Goal: Task Accomplishment & Management: Manage account settings

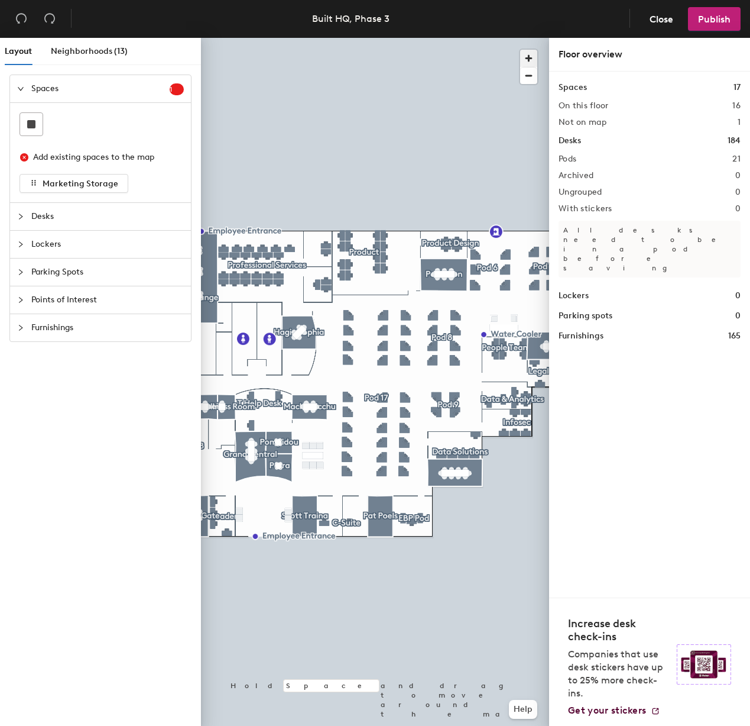
click at [527, 56] on span "button" at bounding box center [528, 58] width 17 height 17
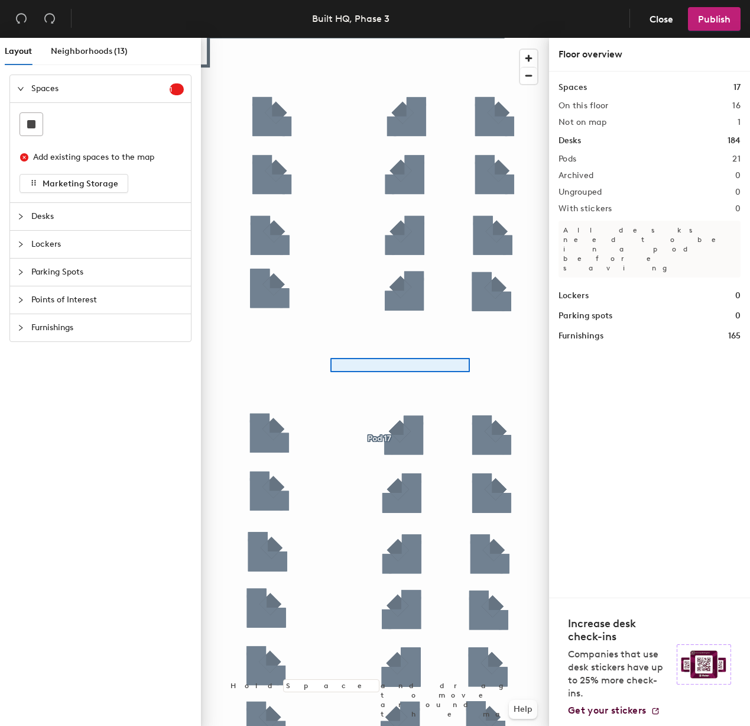
click at [329, 38] on div at bounding box center [375, 38] width 348 height 0
click at [99, 51] on span "Neighborhoods (13)" at bounding box center [89, 51] width 77 height 10
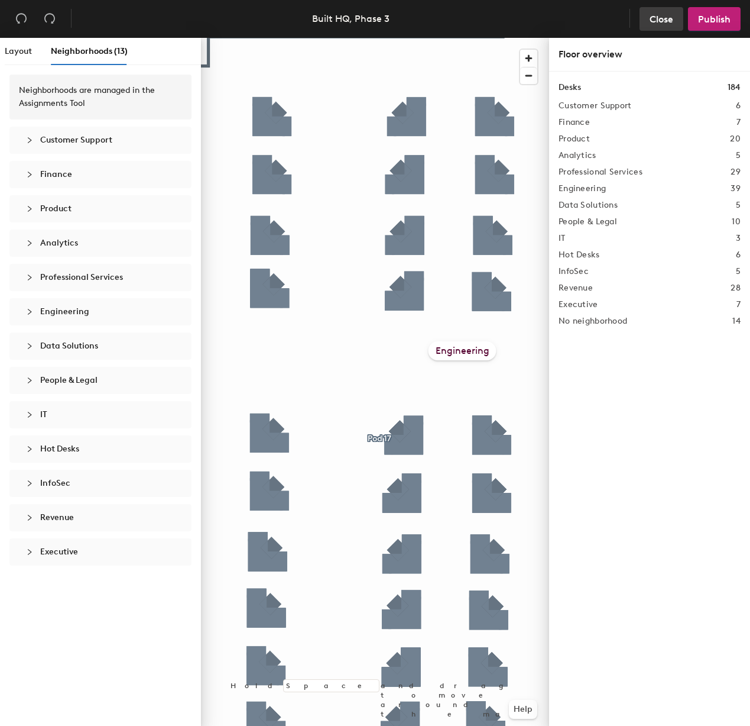
click at [668, 20] on span "Close" at bounding box center [662, 19] width 24 height 11
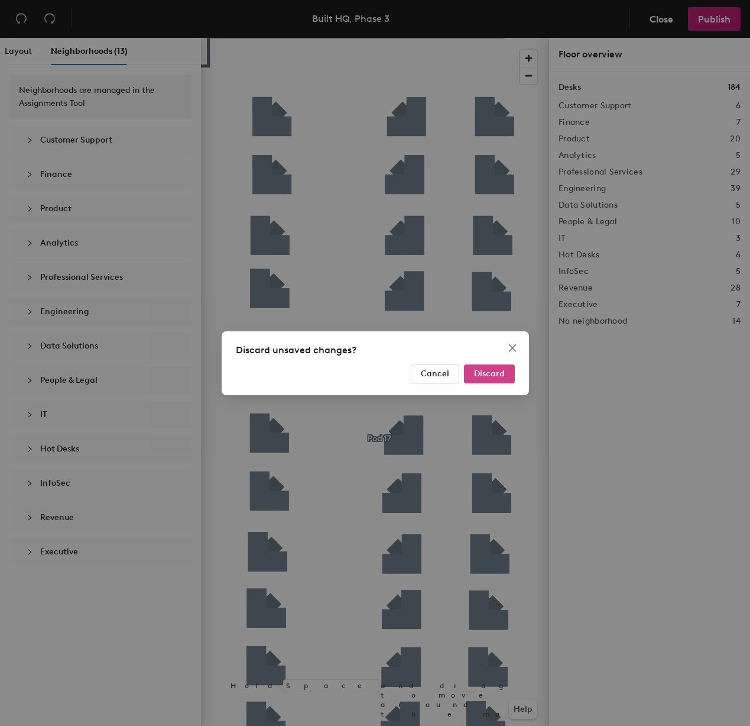
click at [501, 374] on span "Discard" at bounding box center [489, 373] width 31 height 10
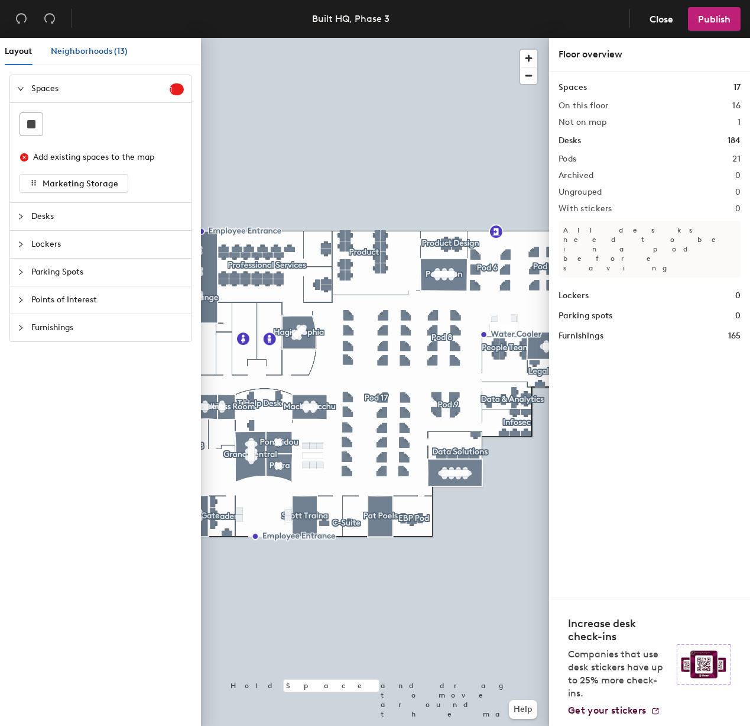
click at [82, 56] on span "Neighborhoods (13)" at bounding box center [89, 51] width 77 height 10
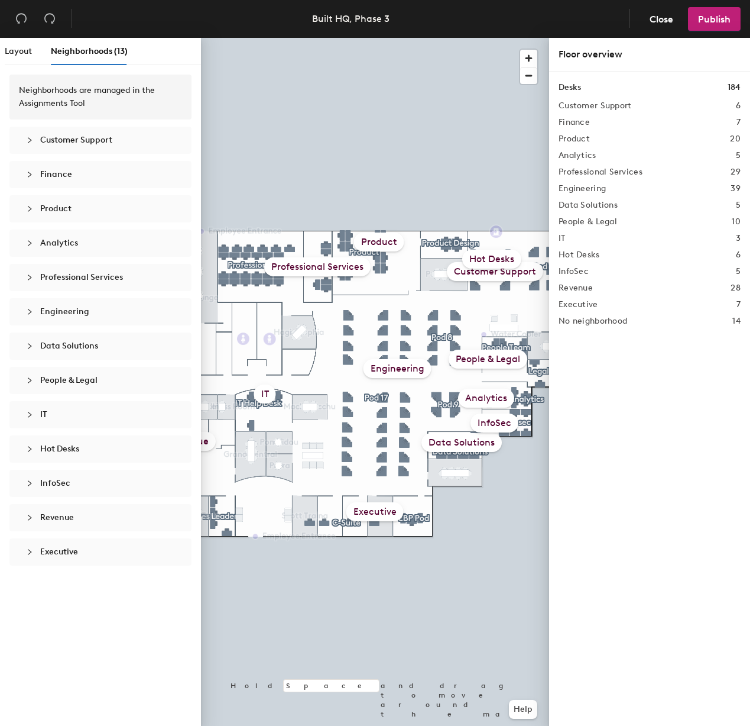
click at [97, 138] on span "Customer Support" at bounding box center [76, 140] width 72 height 10
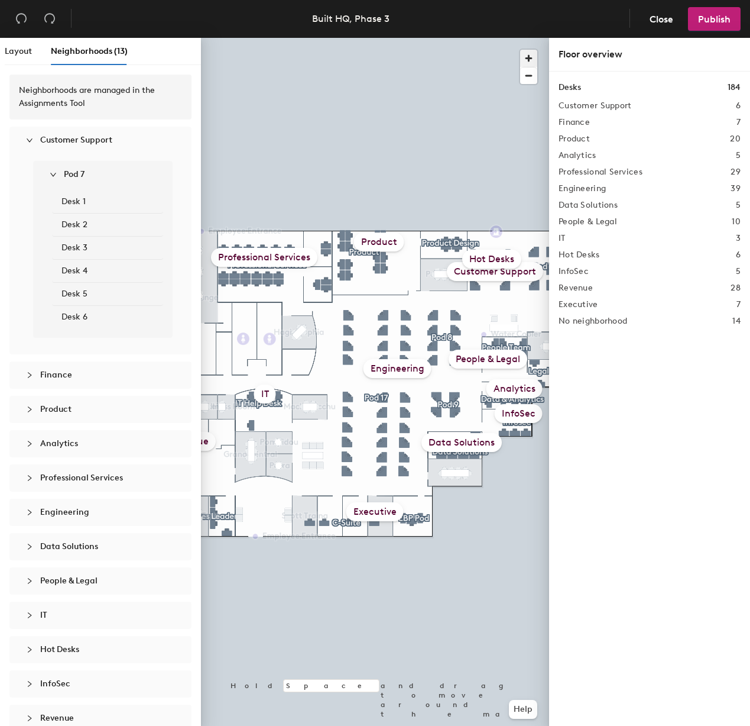
click at [531, 59] on span "button" at bounding box center [528, 58] width 17 height 17
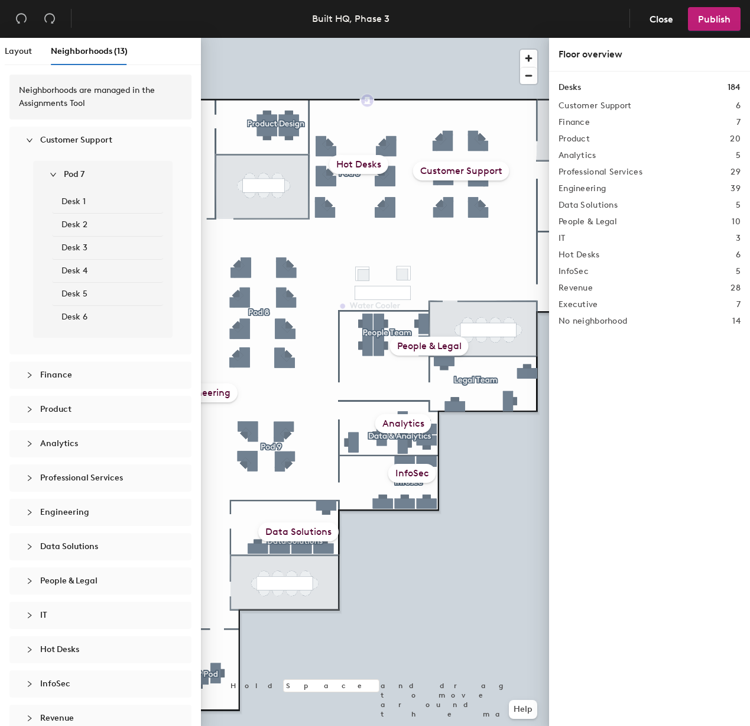
click at [74, 646] on span "Hot Desks" at bounding box center [59, 649] width 39 height 10
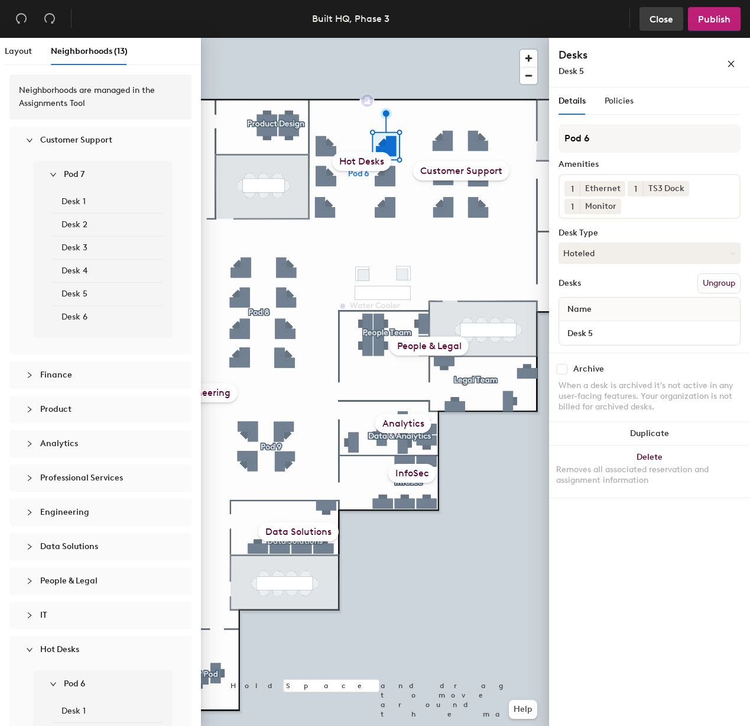
click at [669, 27] on button "Close" at bounding box center [662, 19] width 44 height 24
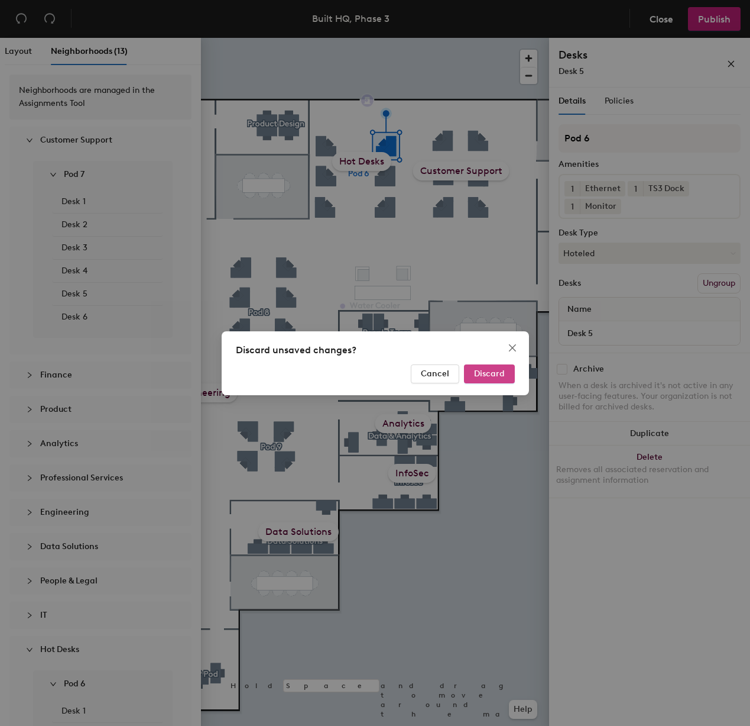
click at [487, 377] on span "Discard" at bounding box center [489, 373] width 31 height 10
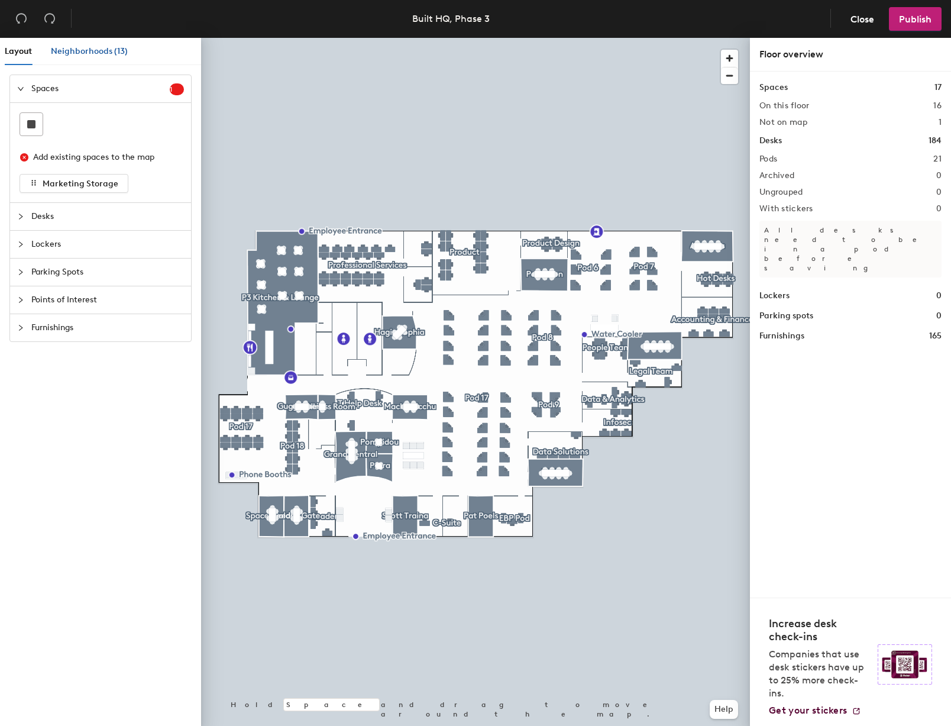
click at [104, 55] on span "Neighborhoods (13)" at bounding box center [89, 51] width 77 height 10
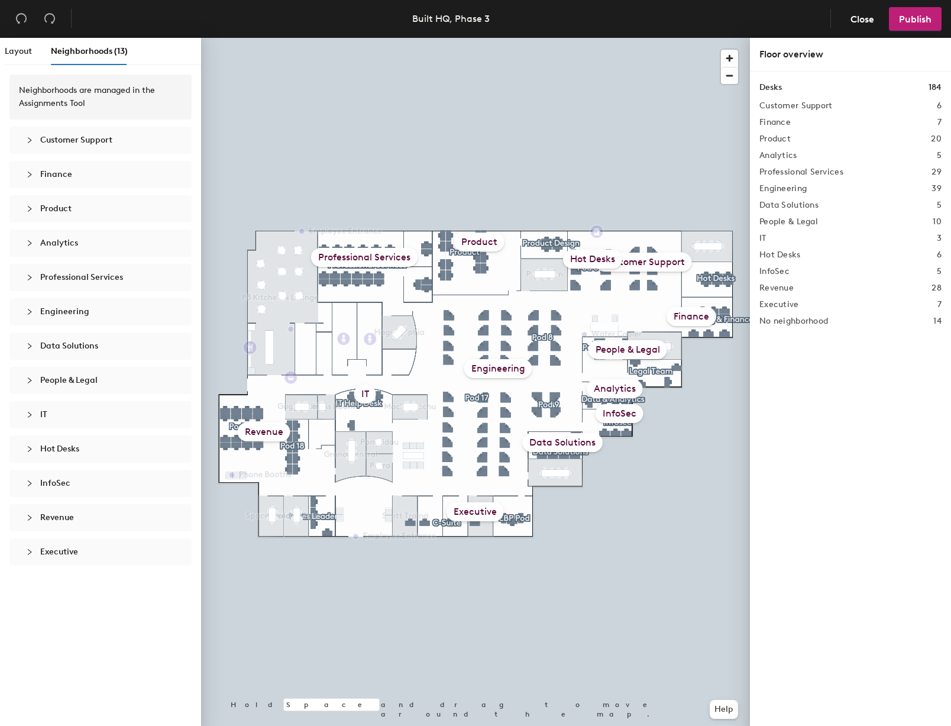
click at [51, 448] on span "Hot Desks" at bounding box center [59, 448] width 39 height 10
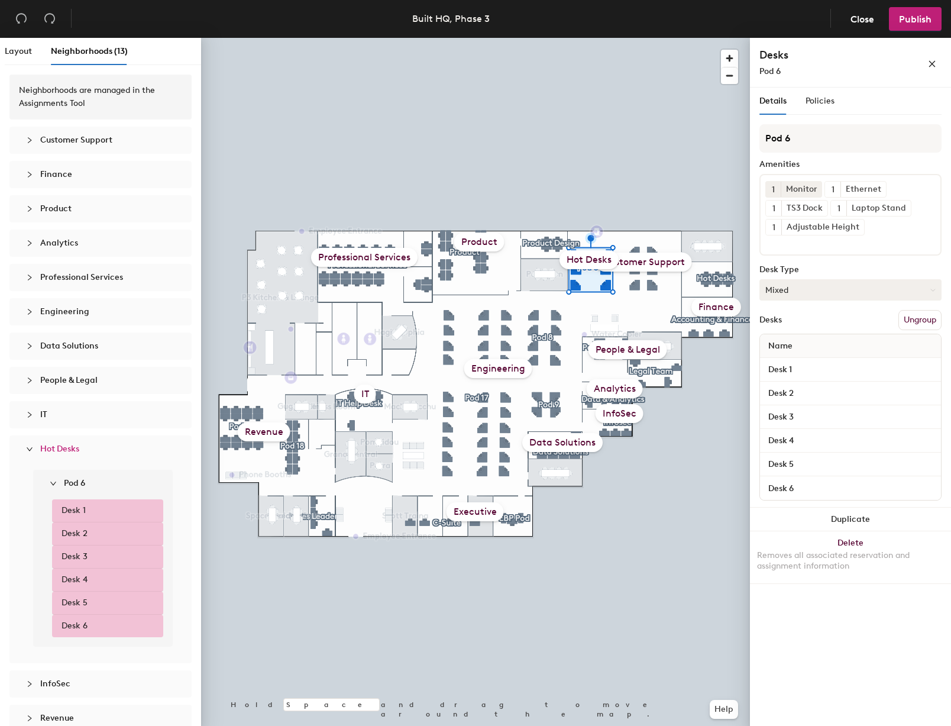
click at [800, 292] on button "Mixed" at bounding box center [850, 289] width 182 height 21
click at [795, 326] on div "Assigned" at bounding box center [819, 327] width 118 height 18
click at [590, 260] on div "Hot Desks" at bounding box center [588, 259] width 59 height 19
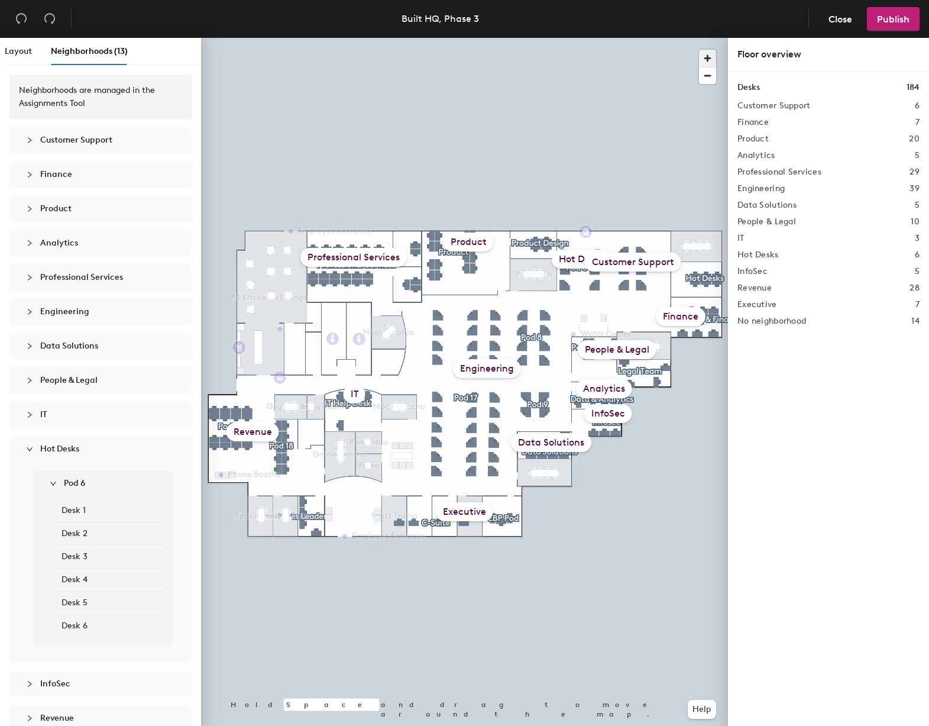
click at [706, 60] on span "button" at bounding box center [707, 58] width 17 height 17
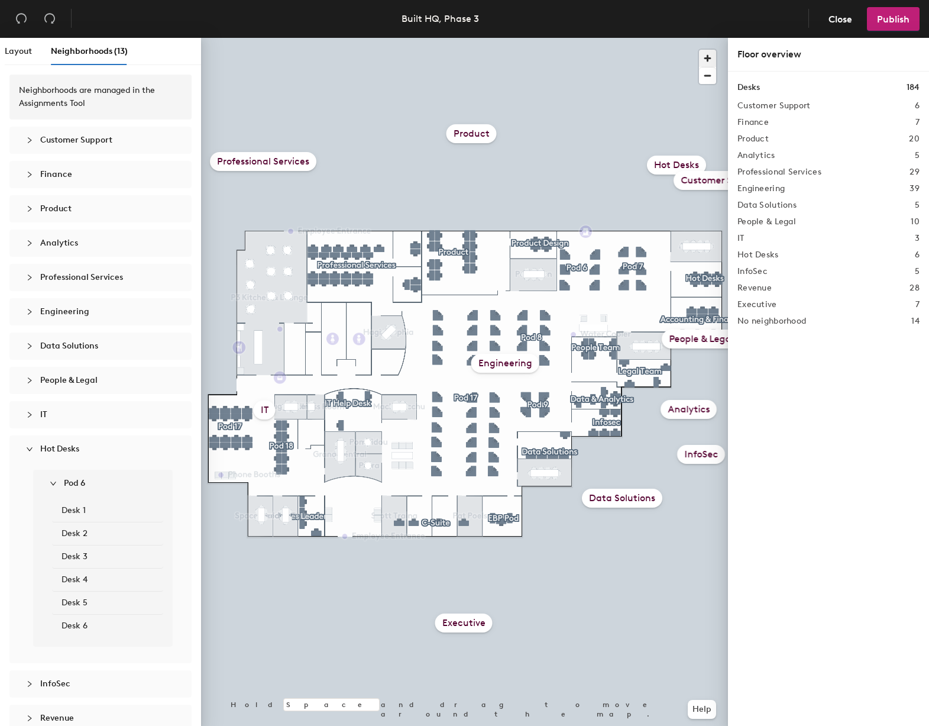
click at [706, 60] on span "button" at bounding box center [707, 58] width 17 height 17
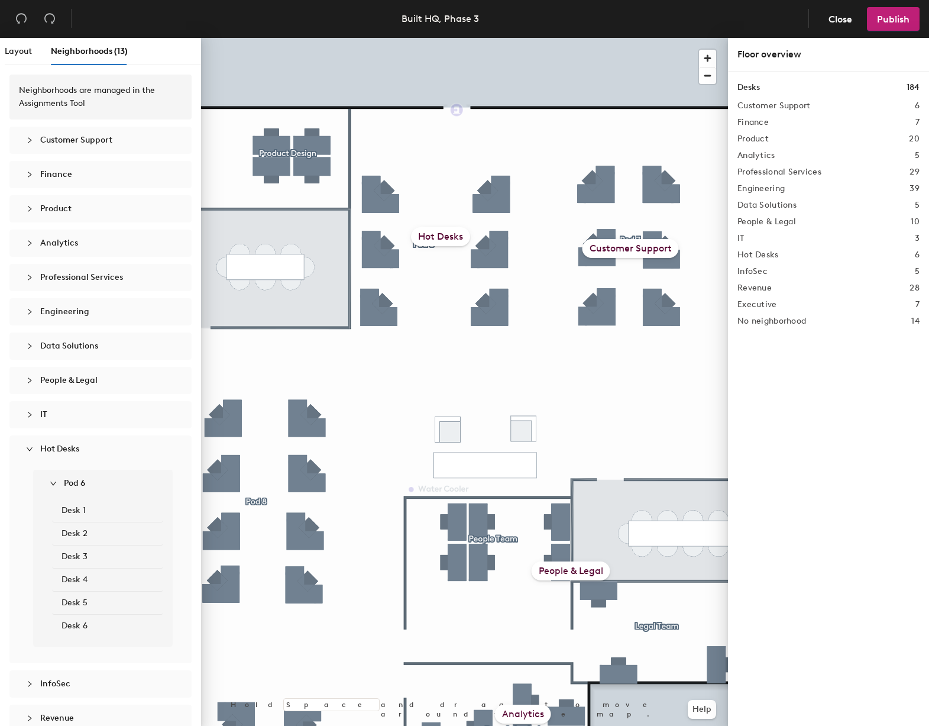
click at [456, 238] on div "Hot Desks" at bounding box center [440, 236] width 59 height 19
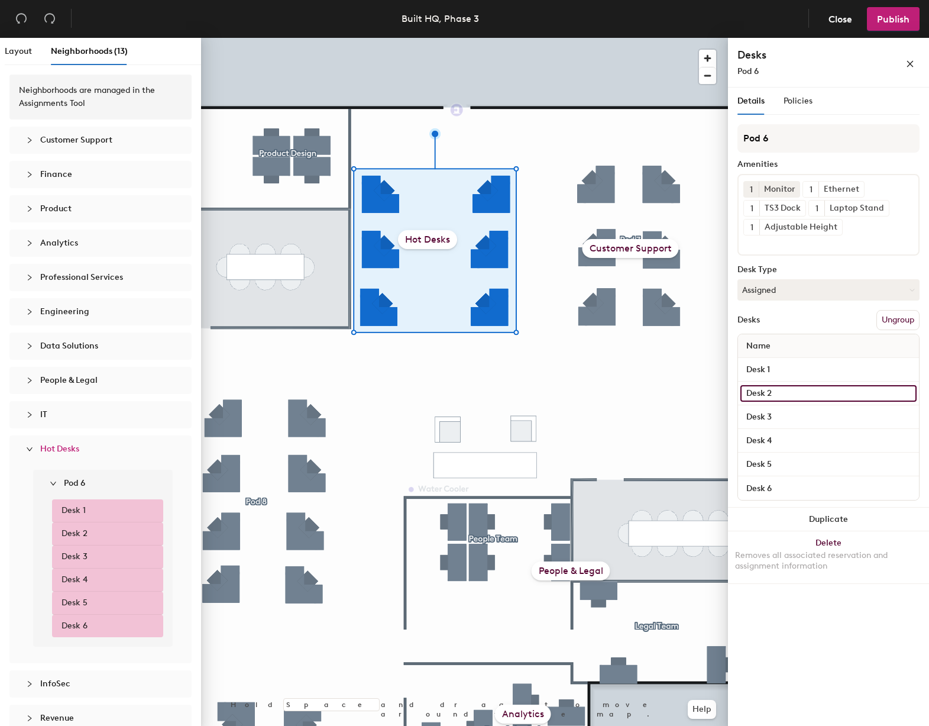
click at [766, 394] on input "Desk 2" at bounding box center [828, 393] width 176 height 17
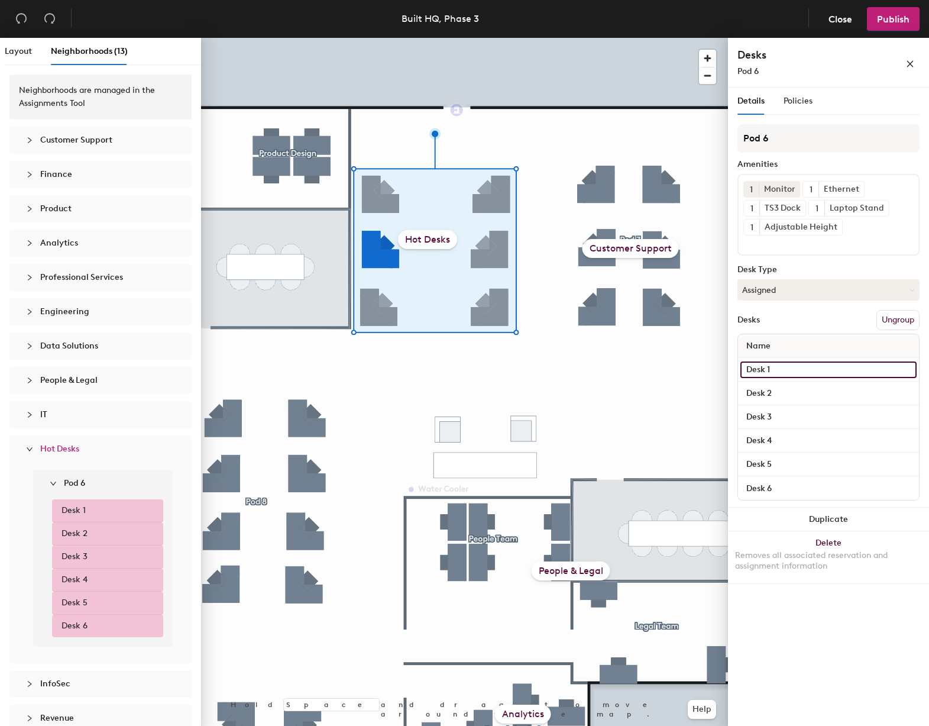
click at [796, 375] on input "Desk 1" at bounding box center [828, 369] width 176 height 17
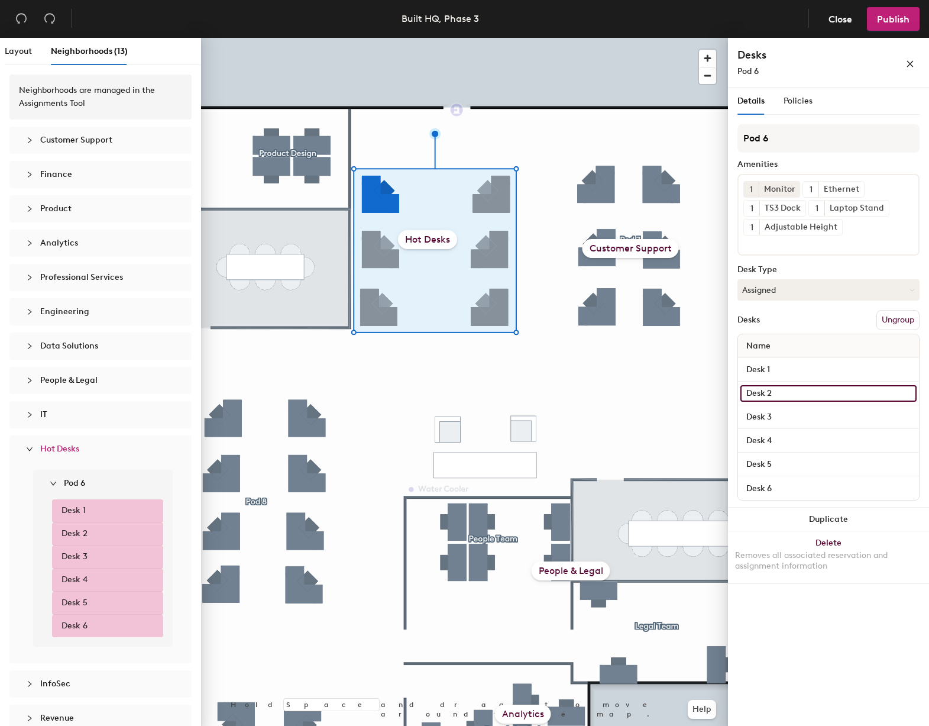
click at [794, 392] on input "Desk 2" at bounding box center [828, 393] width 176 height 17
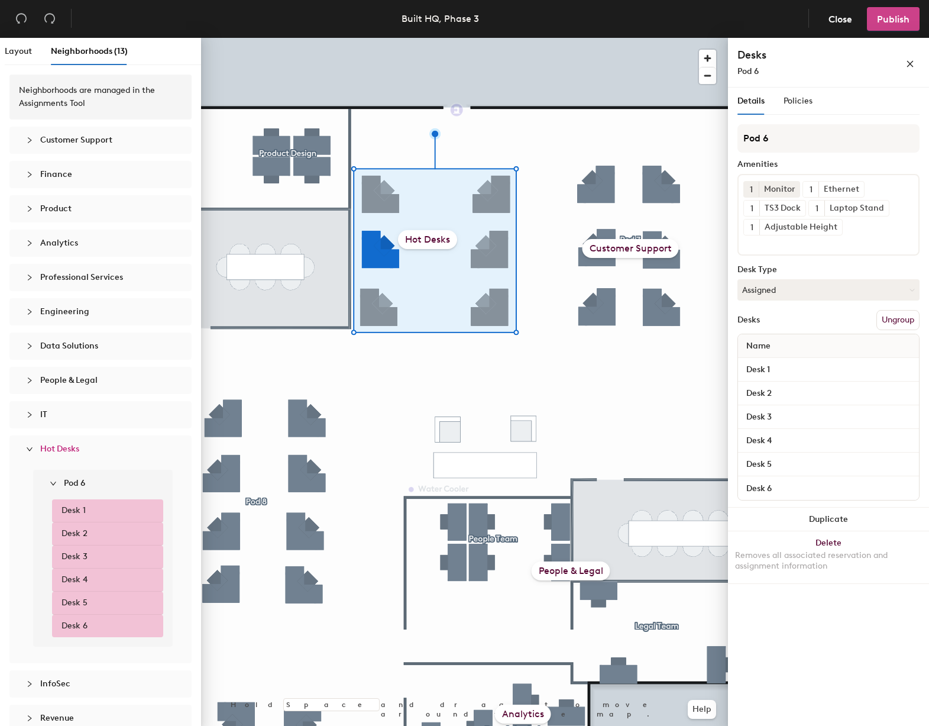
click at [896, 21] on span "Publish" at bounding box center [893, 19] width 33 height 11
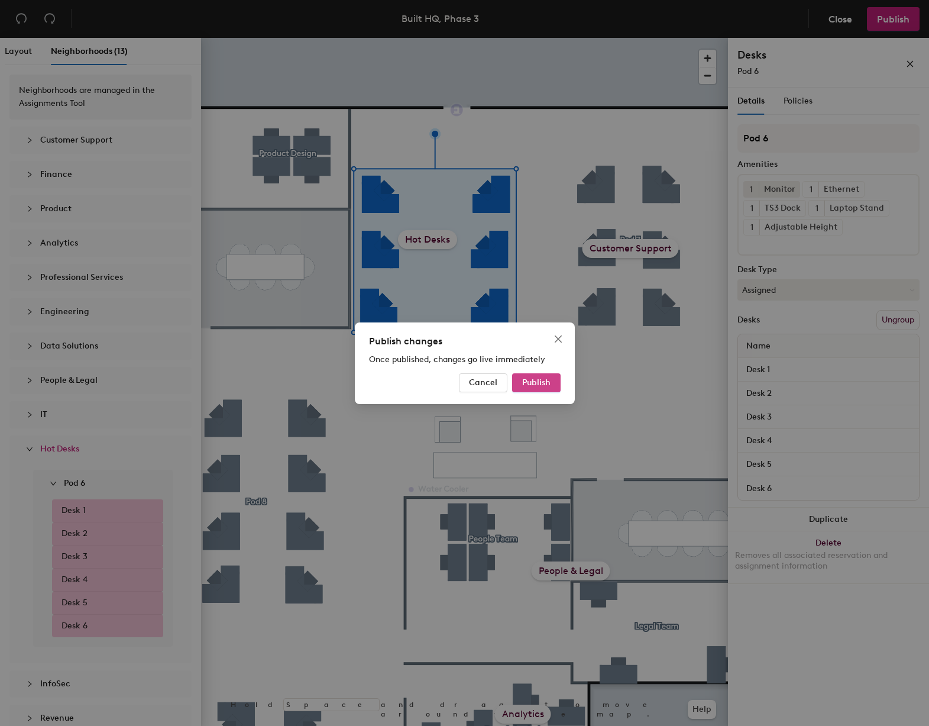
click at [552, 381] on button "Publish" at bounding box center [536, 382] width 48 height 19
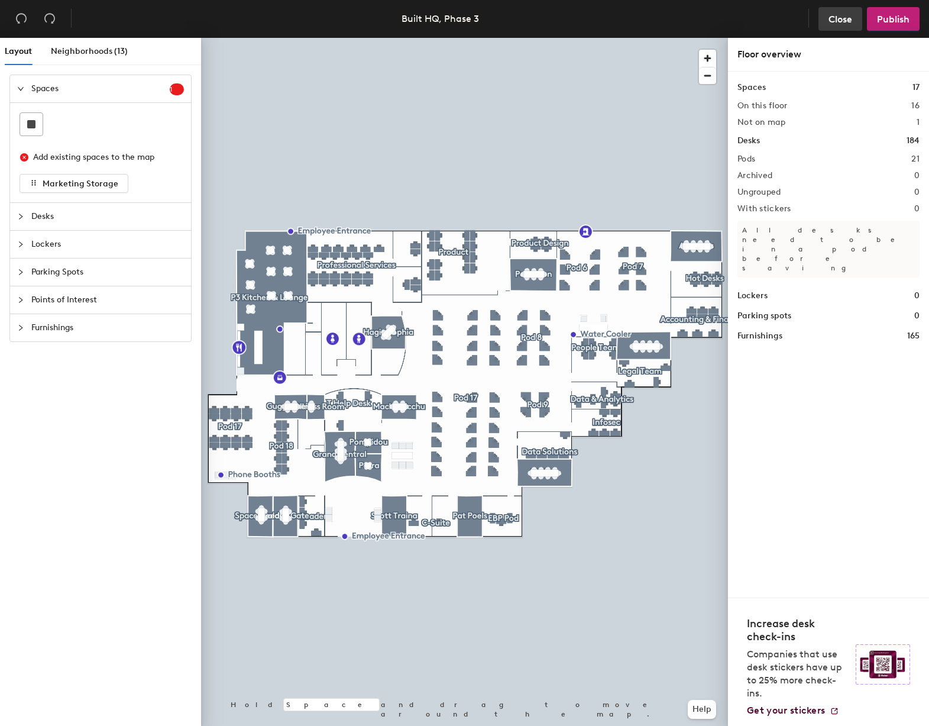
click at [830, 24] on span "Close" at bounding box center [840, 19] width 24 height 11
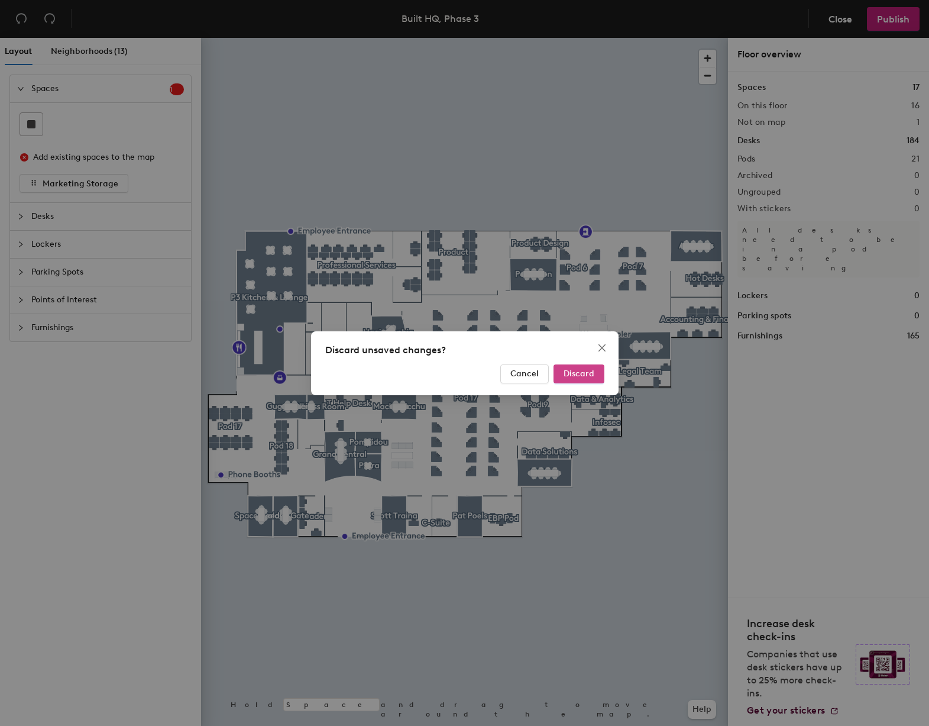
click at [595, 376] on button "Discard" at bounding box center [578, 373] width 51 height 19
